Goal: Navigation & Orientation: Find specific page/section

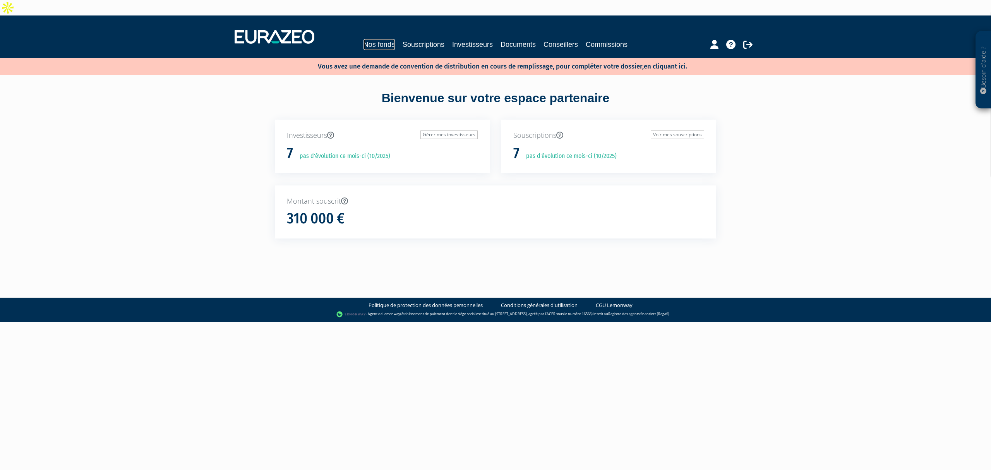
click at [364, 39] on link "Nos fonds" at bounding box center [379, 44] width 31 height 11
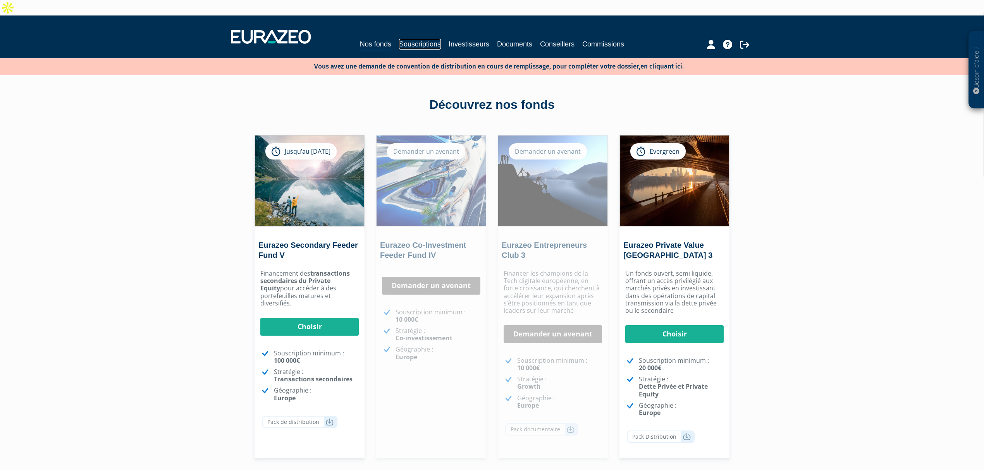
click at [405, 39] on link "Souscriptions" at bounding box center [420, 44] width 42 height 11
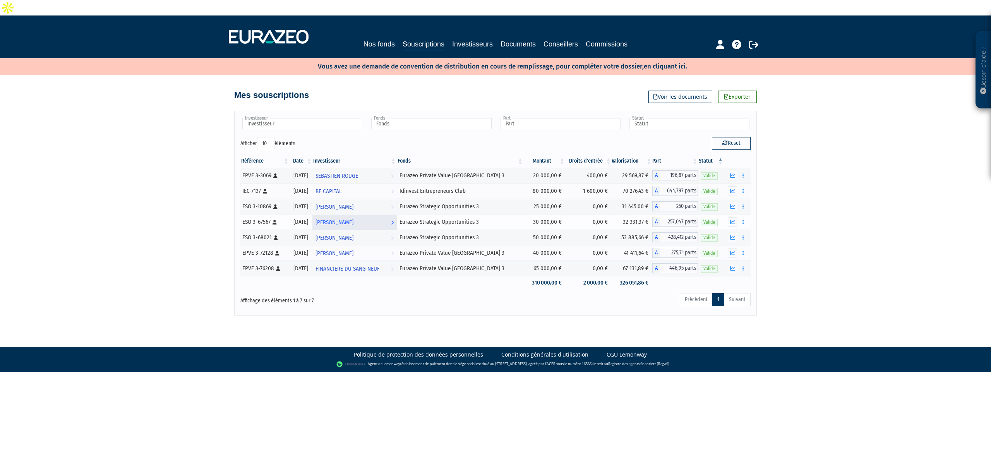
drag, startPoint x: 479, startPoint y: 220, endPoint x: 414, endPoint y: 209, distance: 66.7
click at [414, 209] on tbody "EPVE 3-3069 [Français] Personne physique 05/04/2019 SEBASTIEN ROUGE Voir l'inve…" at bounding box center [495, 229] width 510 height 122
click at [202, 137] on div "Besoin d'aide ? × J'ai besoin d'aide Si vous avez une question à propos du fonc…" at bounding box center [495, 165] width 991 height 300
click at [347, 39] on div "Nos fonds Souscriptions Investisseurs Documents Conseillers Commissions" at bounding box center [496, 45] width 364 height 12
click at [364, 39] on link "Nos fonds" at bounding box center [379, 44] width 31 height 11
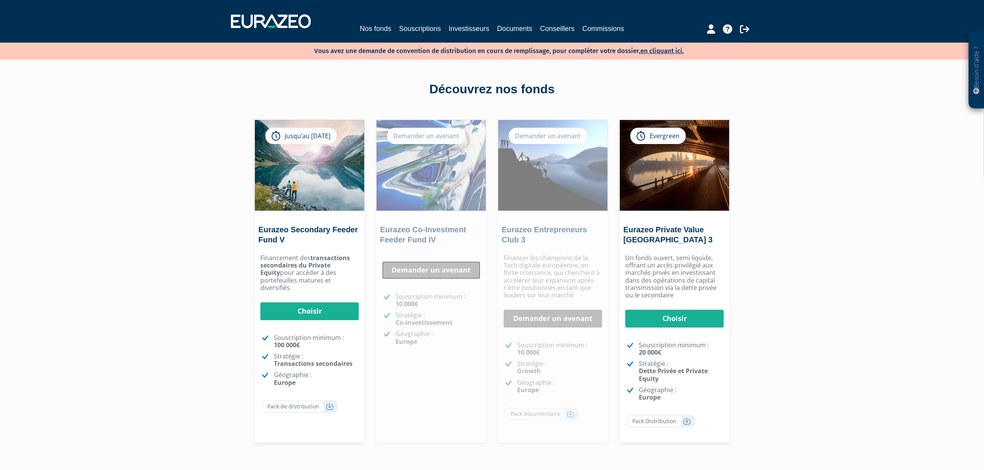
click at [426, 268] on link "Demander un avenant" at bounding box center [431, 270] width 98 height 18
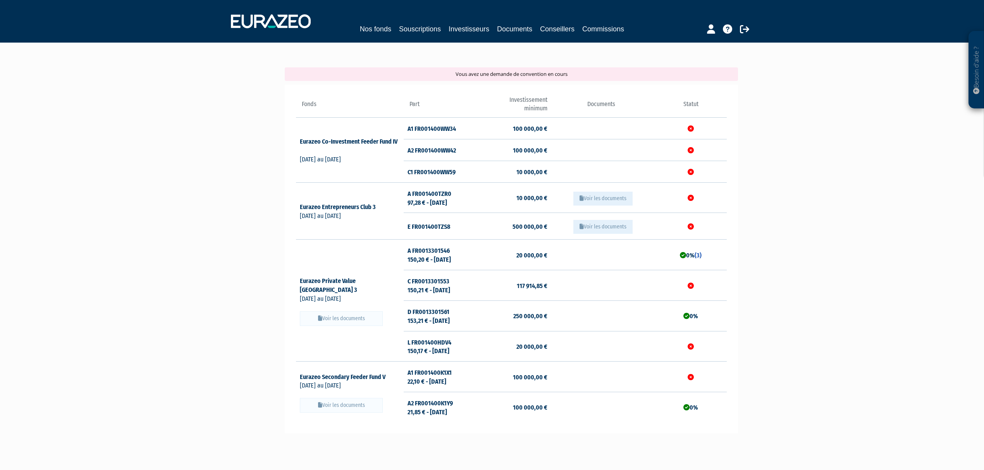
scroll to position [52, 0]
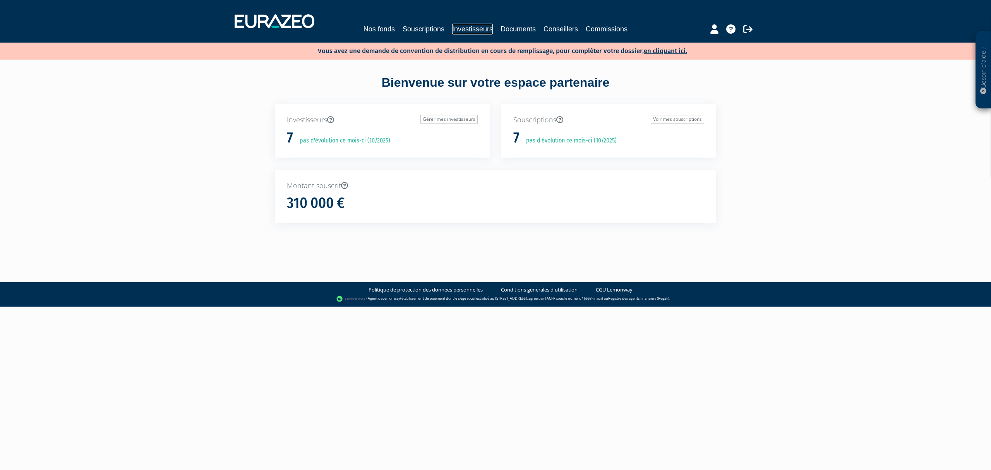
click at [460, 28] on link "Investisseurs" at bounding box center [472, 29] width 41 height 11
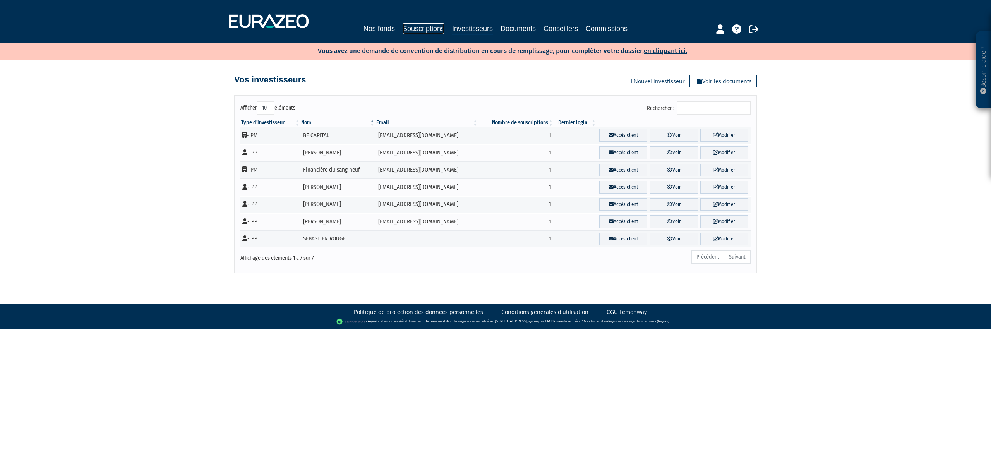
click at [409, 27] on link "Souscriptions" at bounding box center [424, 28] width 42 height 11
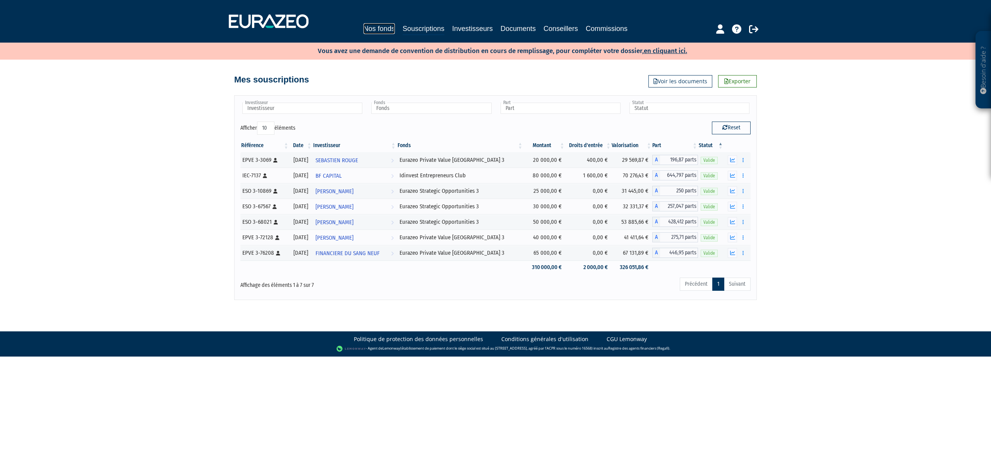
click at [367, 25] on link "Nos fonds" at bounding box center [379, 28] width 31 height 11
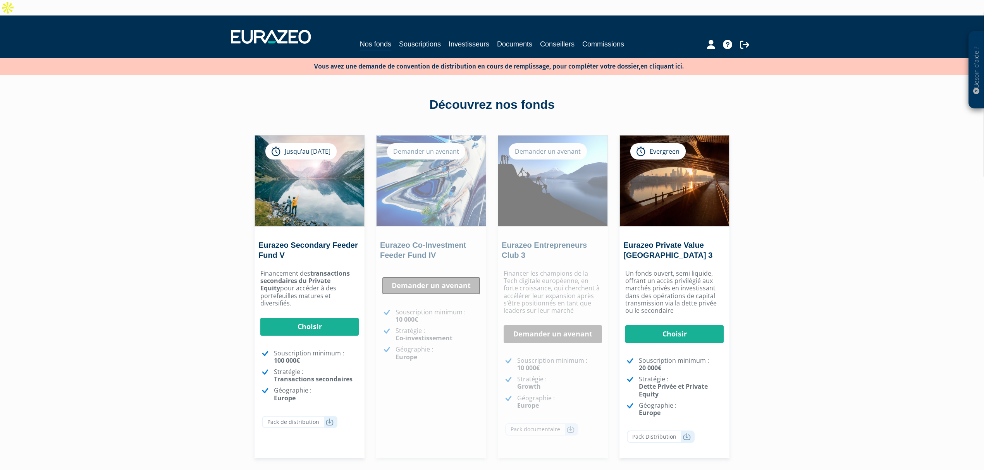
click at [420, 277] on link "Demander un avenant" at bounding box center [431, 286] width 98 height 18
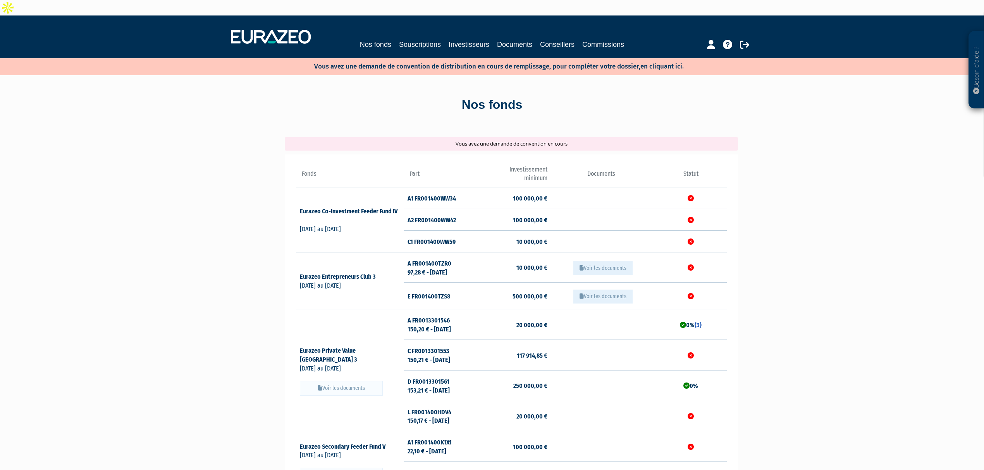
click at [485, 137] on div "Vous avez une demande de convention en cours" at bounding box center [511, 144] width 453 height 14
click at [658, 62] on link "en cliquant ici." at bounding box center [661, 66] width 43 height 8
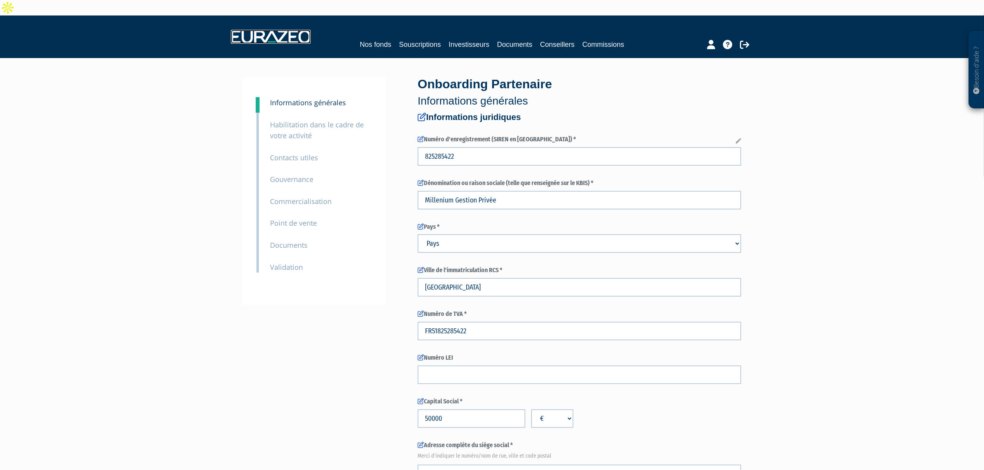
click at [260, 30] on img at bounding box center [271, 37] width 80 height 14
